Goal: Information Seeking & Learning: Learn about a topic

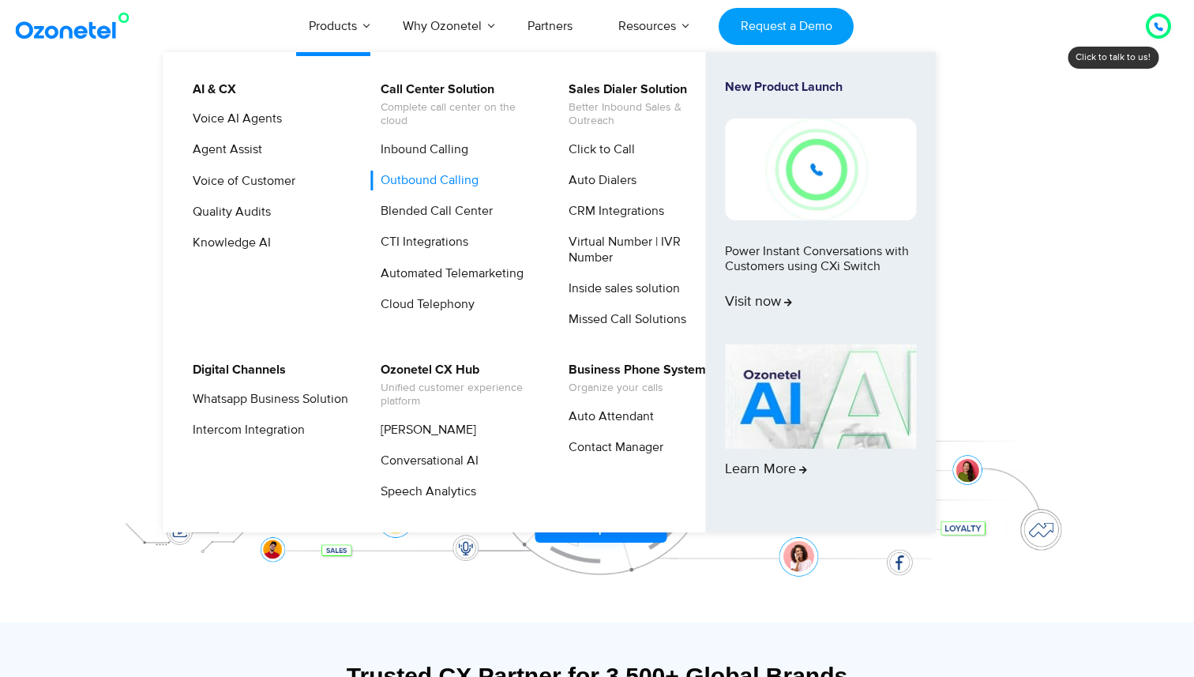
click at [430, 177] on link "Outbound Calling" at bounding box center [425, 181] width 111 height 20
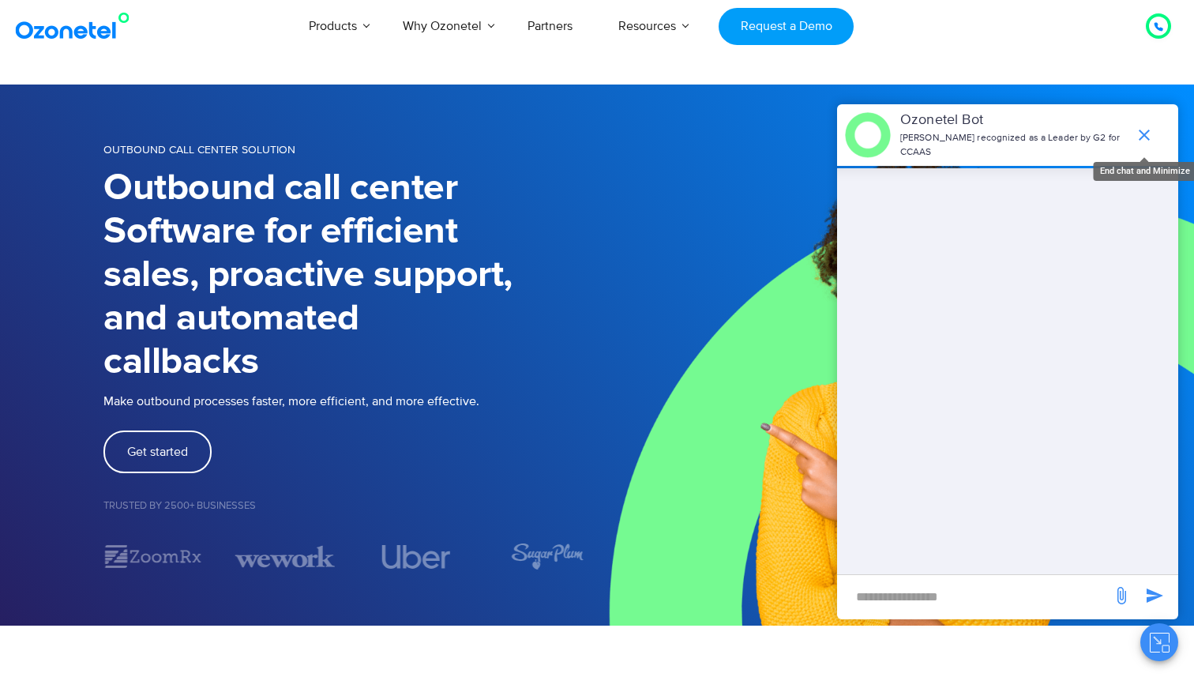
click at [1144, 144] on span "end chat or minimize" at bounding box center [1144, 135] width 32 height 32
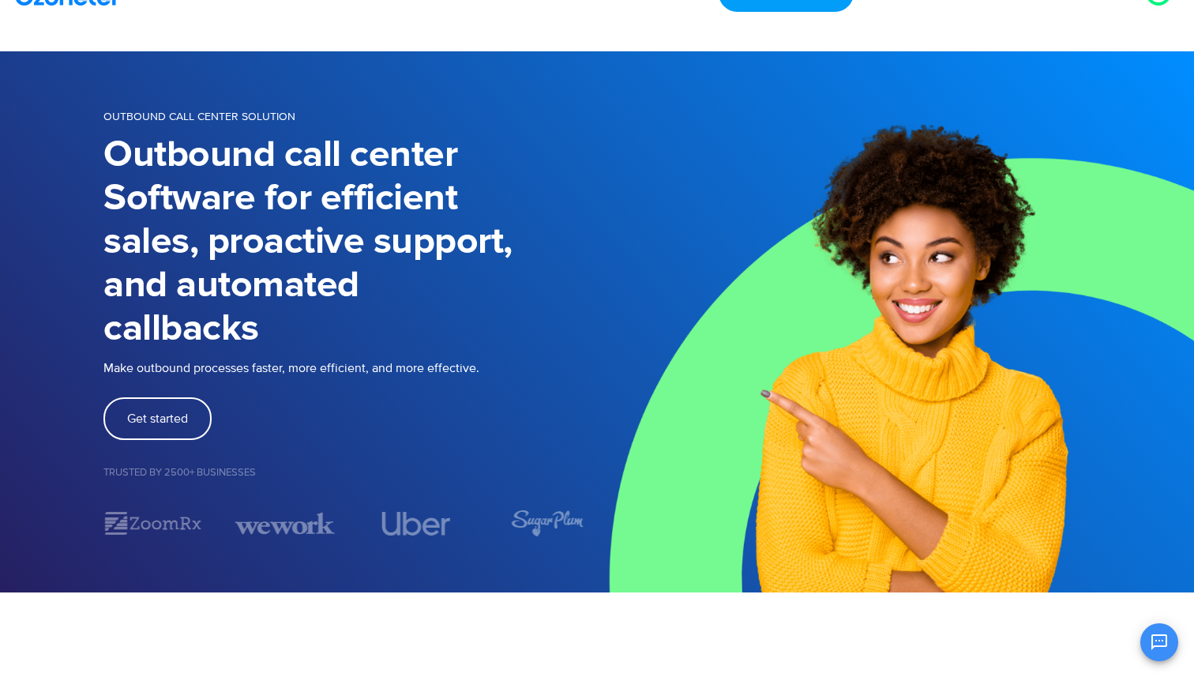
scroll to position [53, 0]
